Goal: Task Accomplishment & Management: Manage account settings

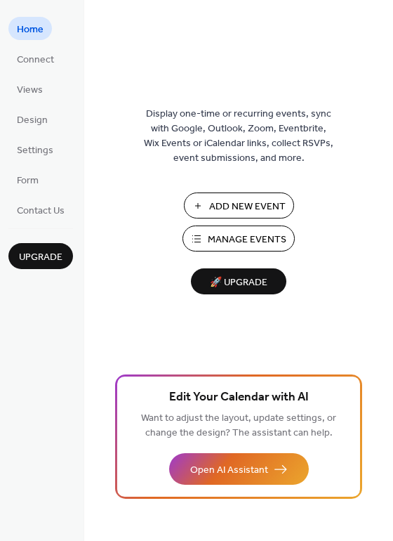
click at [205, 206] on button "Add New Event" at bounding box center [239, 205] width 110 height 26
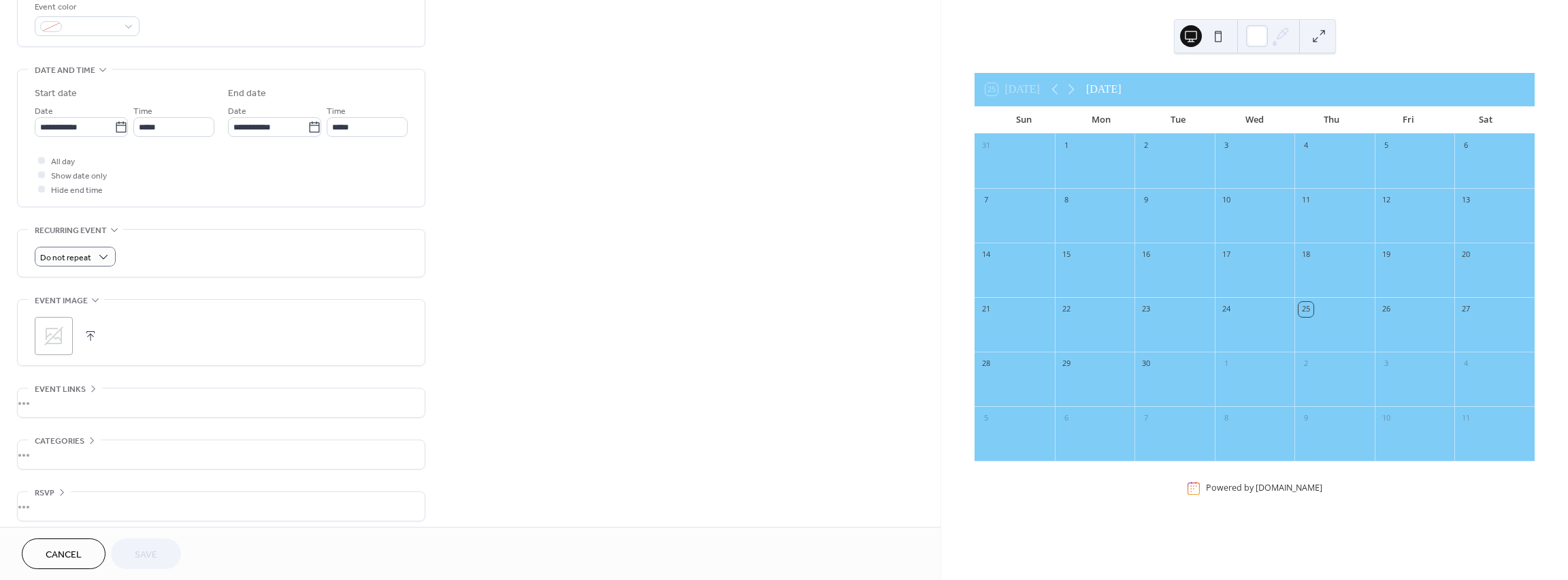
scroll to position [383, 0]
click at [48, 453] on div "•••" at bounding box center [221, 445] width 407 height 28
click at [68, 498] on div "Add Category 🔒" at bounding box center [84, 495] width 100 height 22
